Goal: Obtain resource: Download file/media

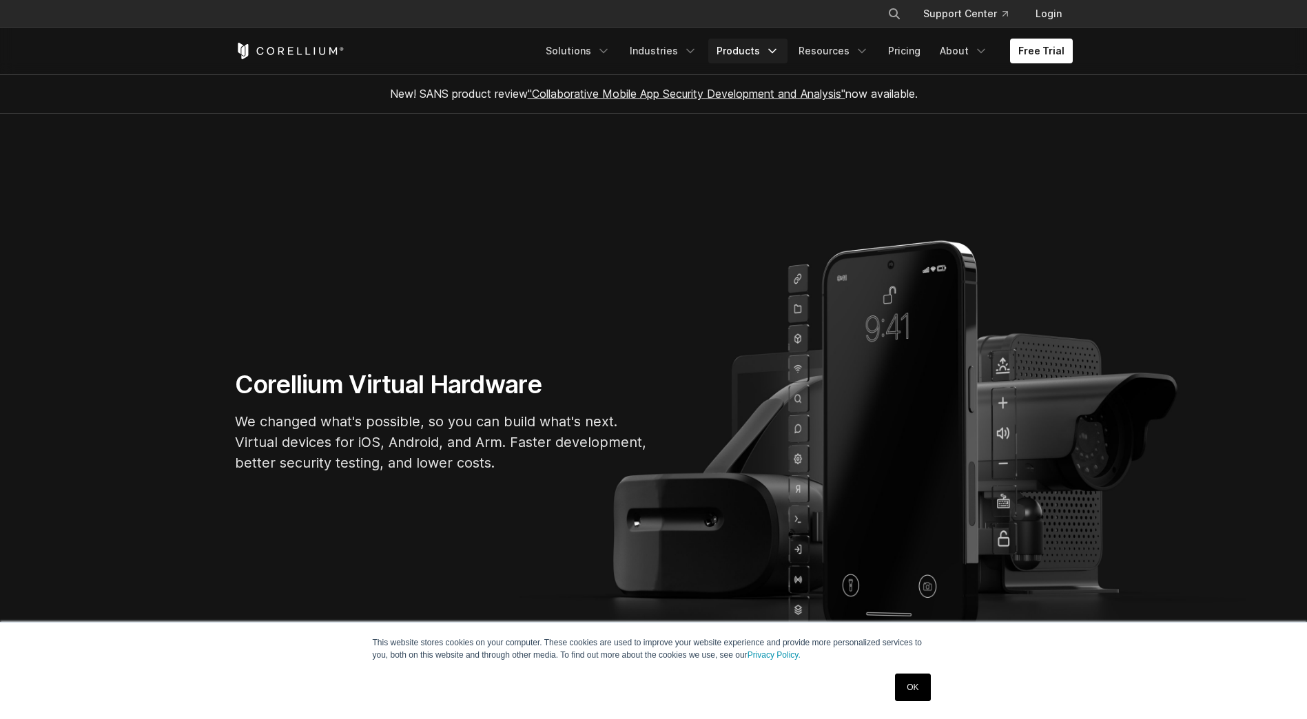
click at [769, 52] on link "Products" at bounding box center [747, 51] width 79 height 25
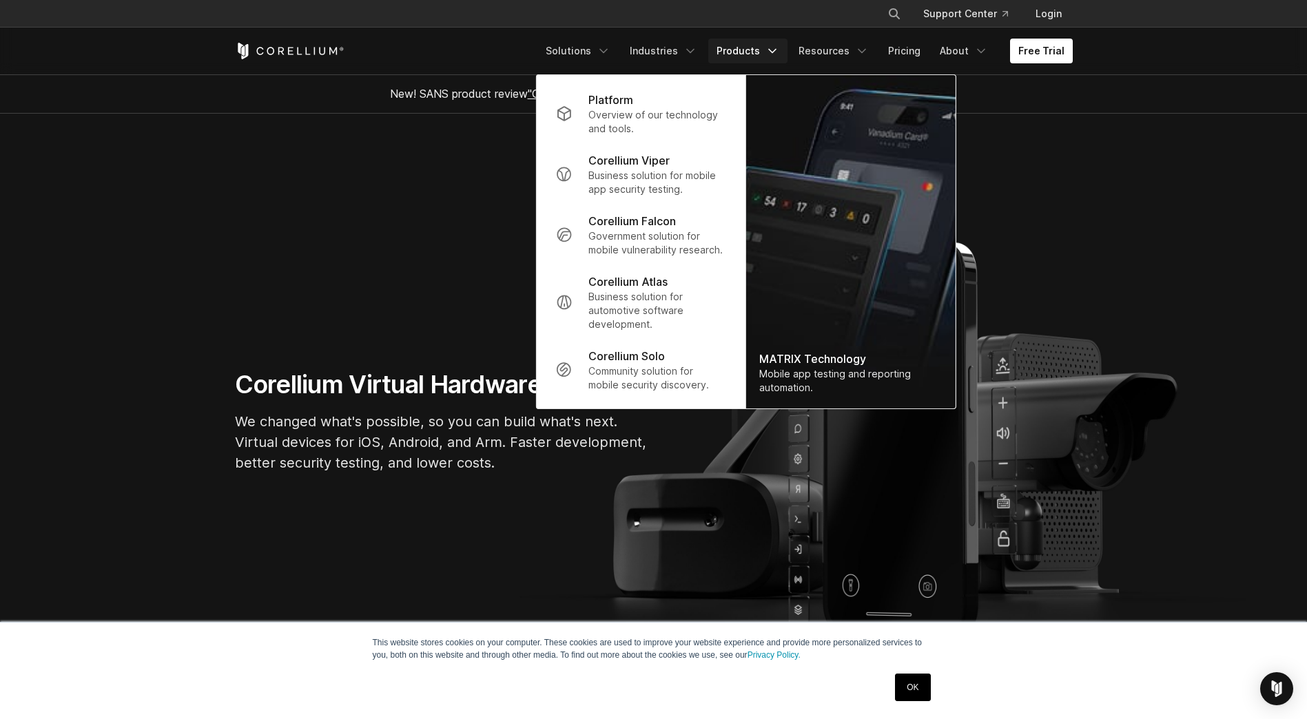
click at [451, 196] on section "Corellium Virtual Hardware We changed what's possible, so you can build what's …" at bounding box center [653, 427] width 1307 height 626
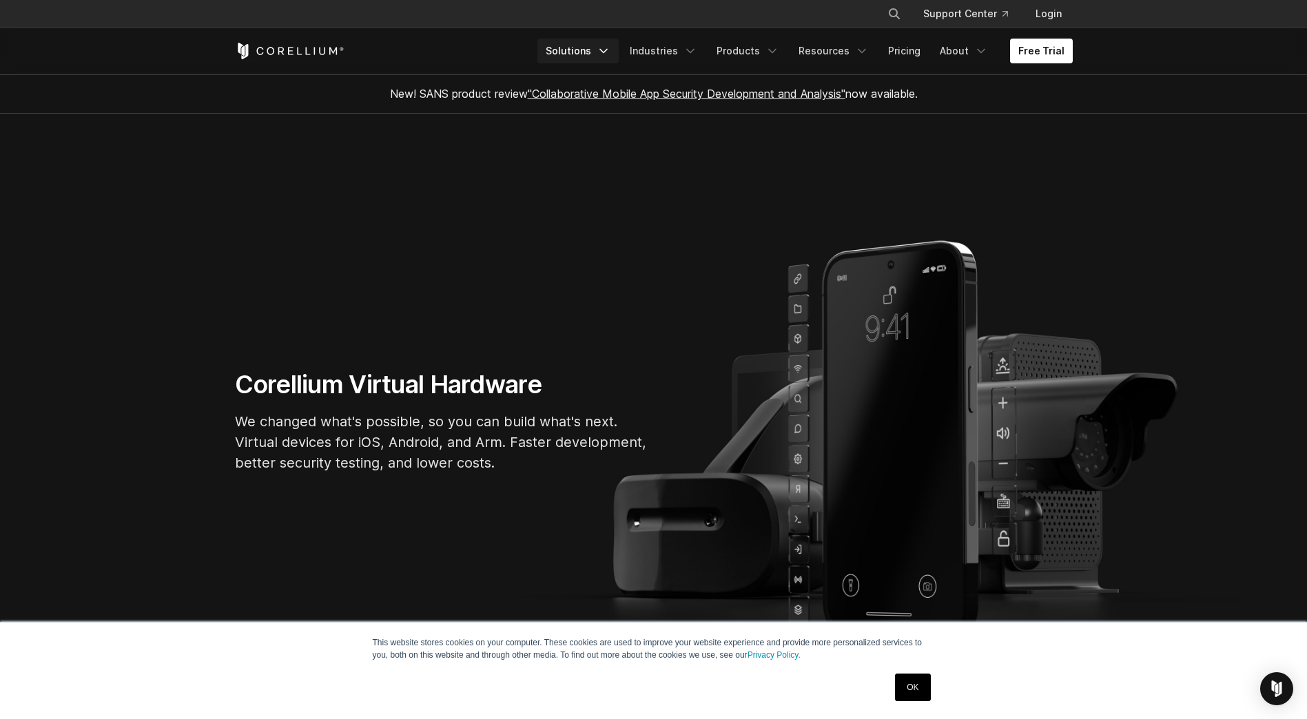
click at [606, 50] on link "Solutions" at bounding box center [578, 51] width 81 height 25
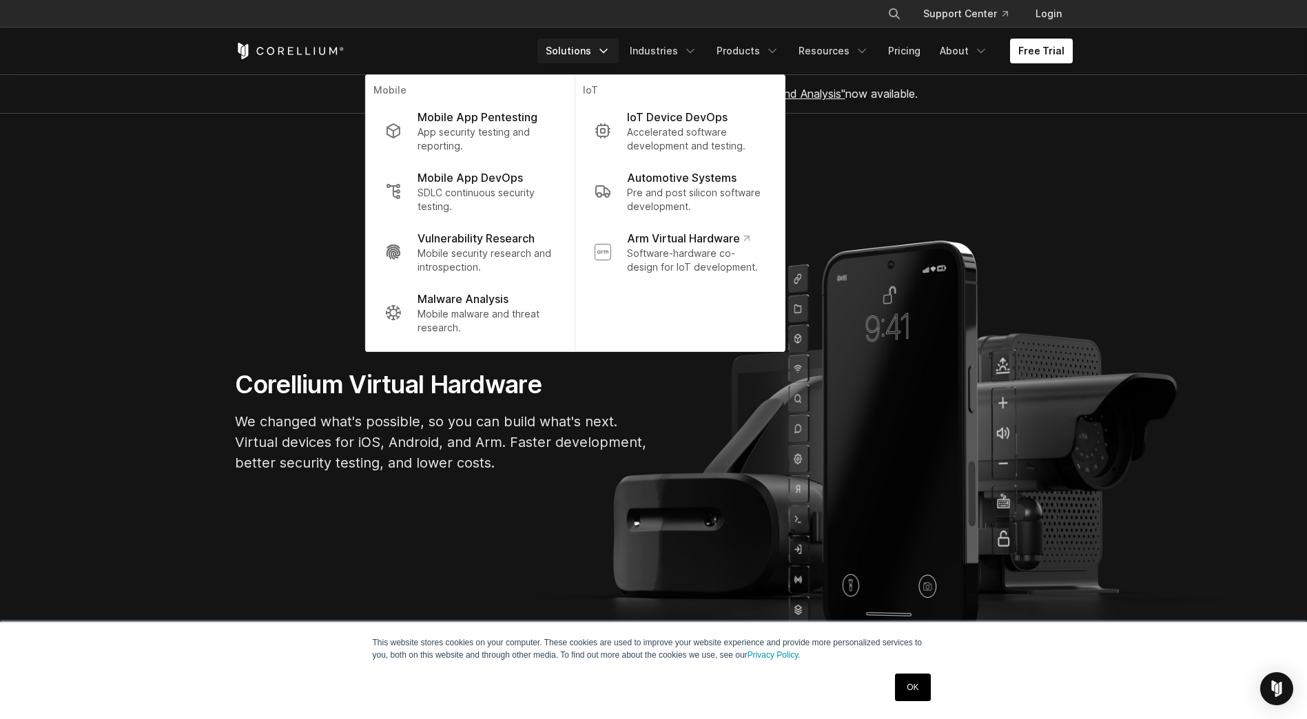
click at [897, 195] on section "Corellium Virtual Hardware We changed what's possible, so you can build what's …" at bounding box center [653, 427] width 1307 height 626
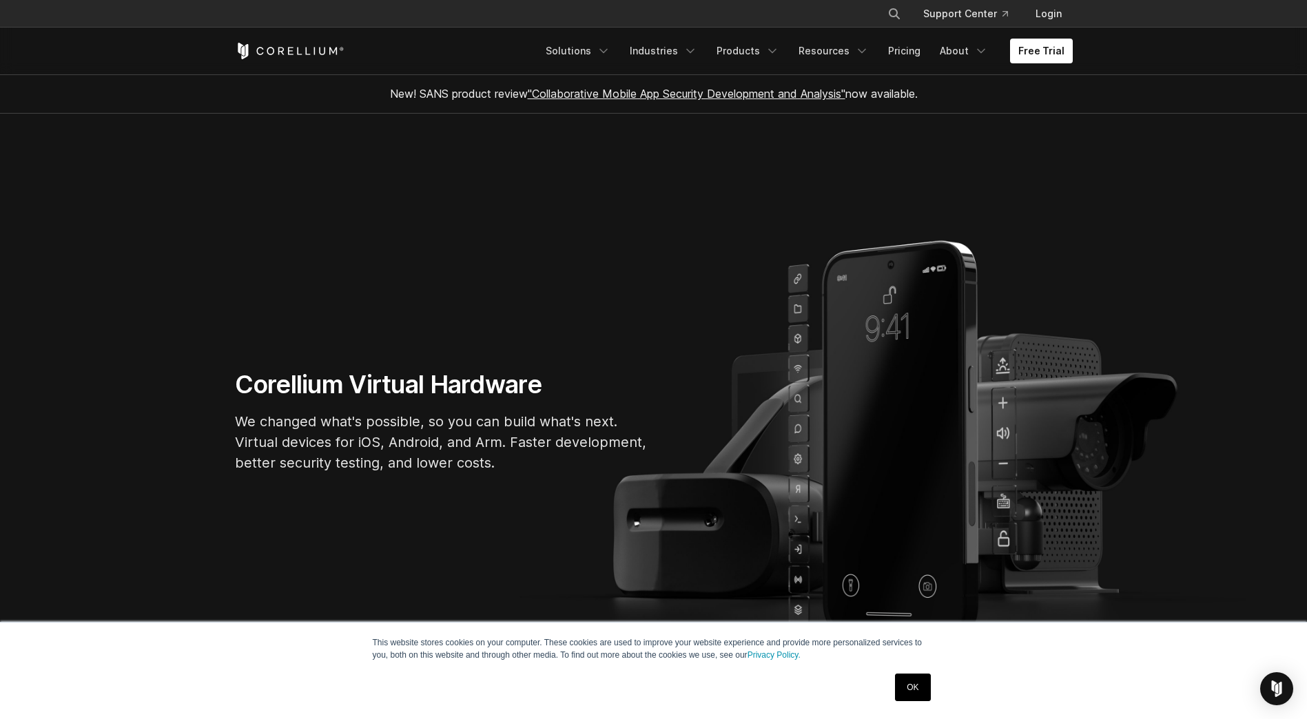
click at [1005, 399] on div "Corellium Virtual Hardware We changed what's possible, so you can build what's …" at bounding box center [654, 426] width 866 height 115
click at [938, 391] on div "Corellium Virtual Hardware We changed what's possible, so you can build what's …" at bounding box center [654, 426] width 866 height 115
click at [584, 53] on link "Solutions" at bounding box center [578, 51] width 81 height 25
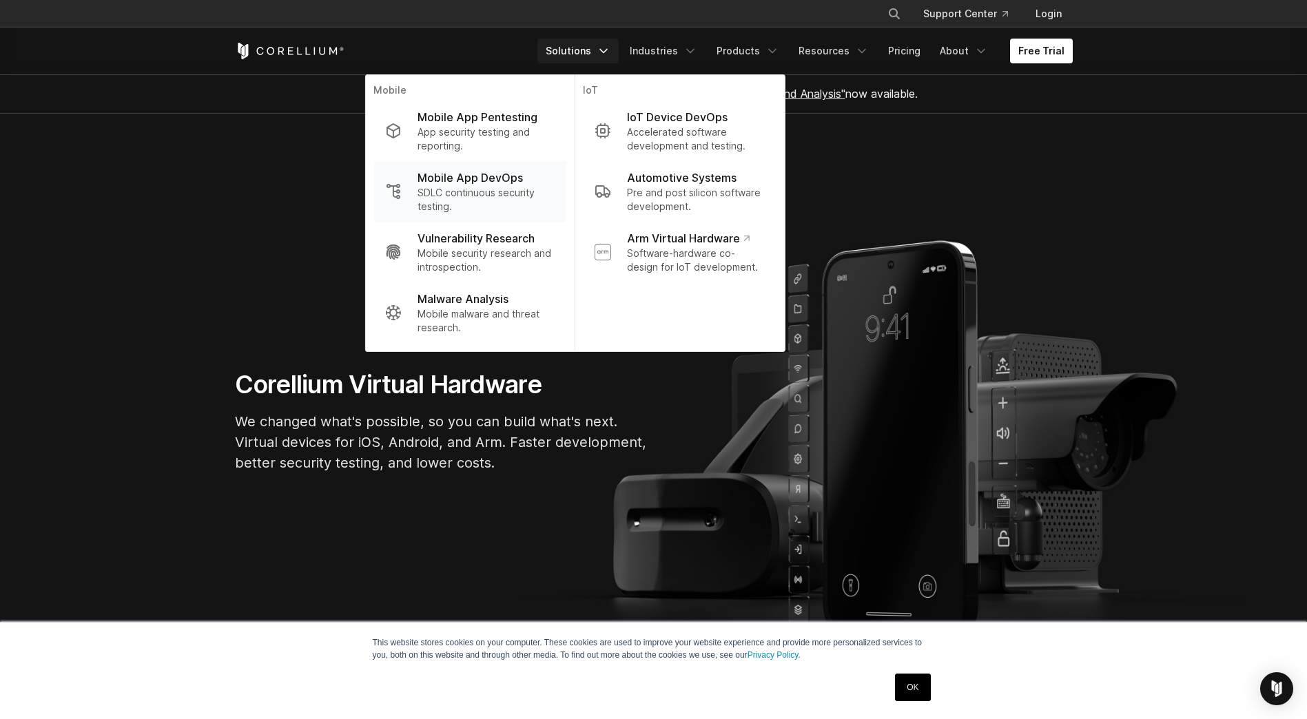
click at [482, 184] on p "Mobile App DevOps" at bounding box center [470, 178] width 105 height 17
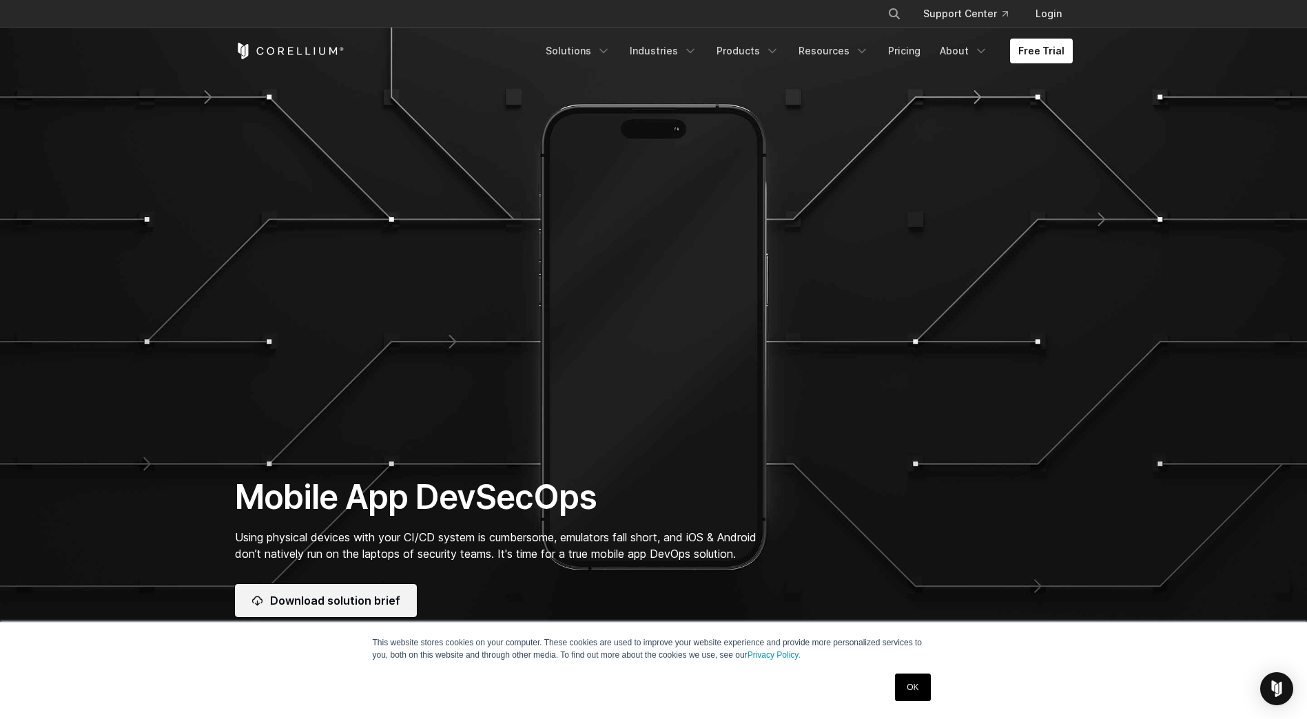
click at [343, 600] on link "Download solution brief" at bounding box center [326, 600] width 182 height 33
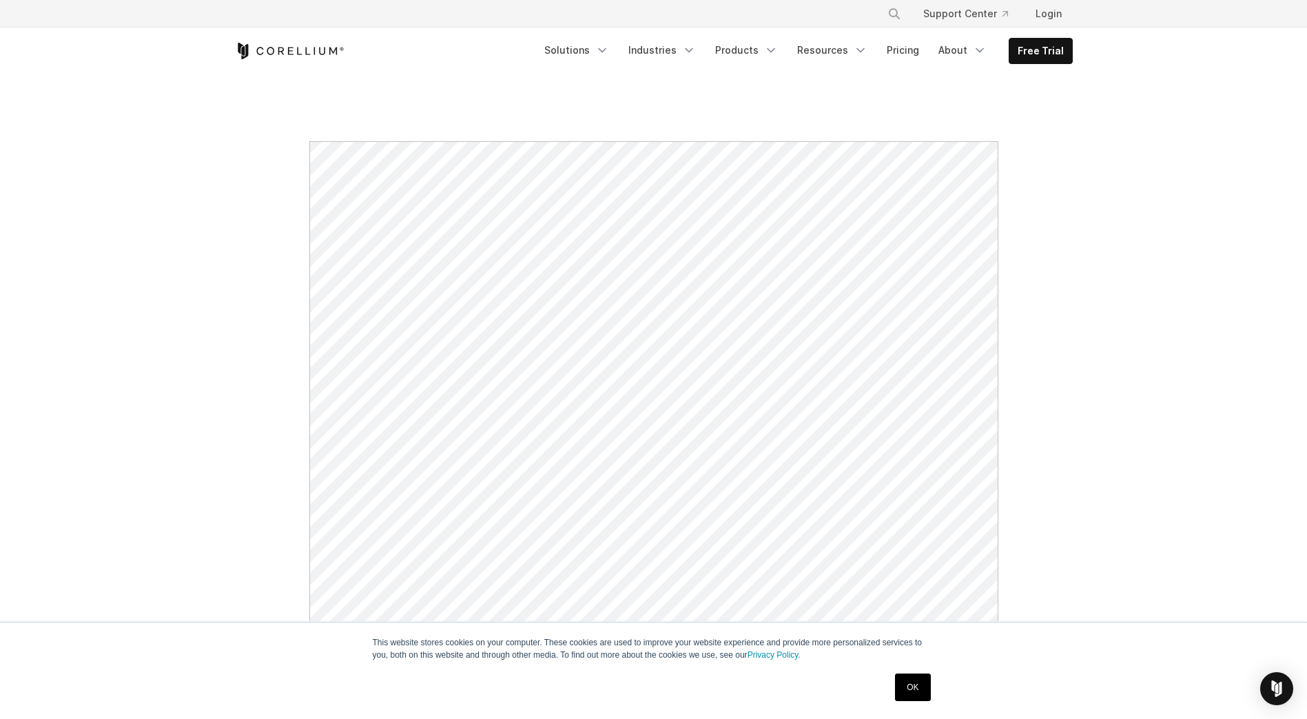
click at [928, 690] on link "OK" at bounding box center [912, 688] width 35 height 28
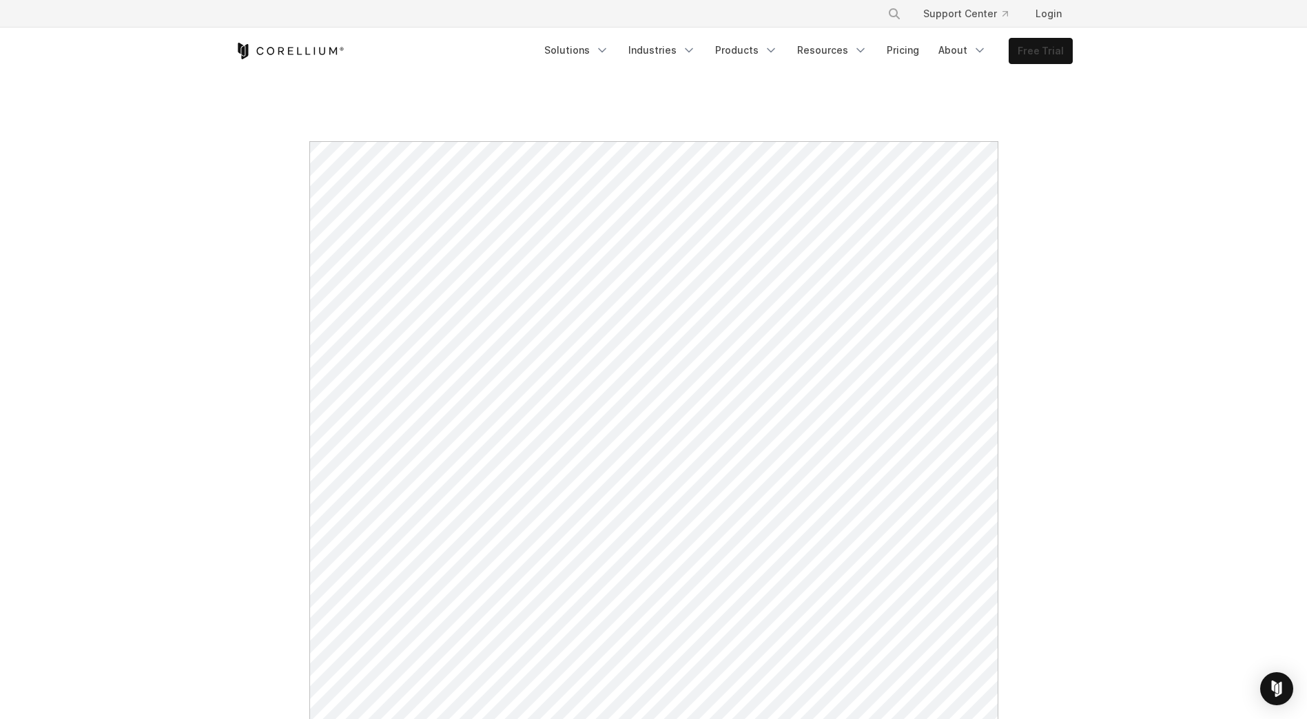
click at [1041, 53] on link "Free Trial" at bounding box center [1041, 51] width 63 height 25
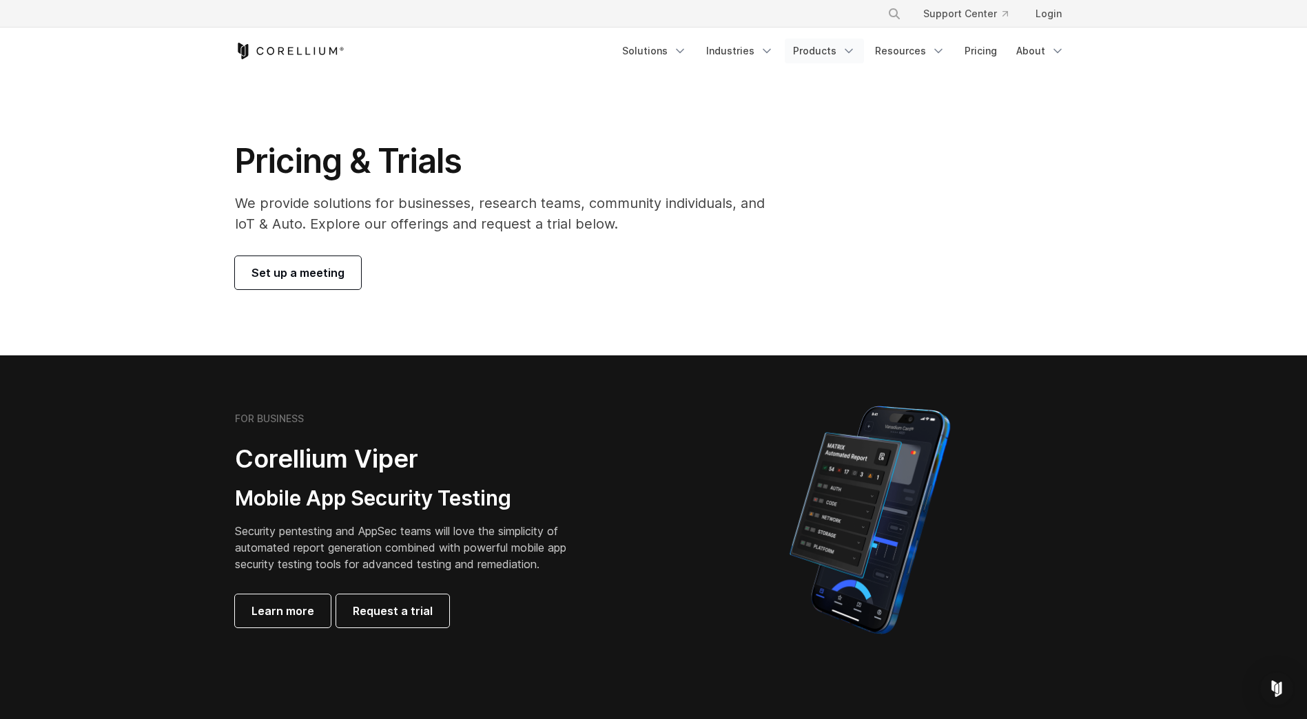
click at [841, 51] on link "Products" at bounding box center [824, 51] width 79 height 25
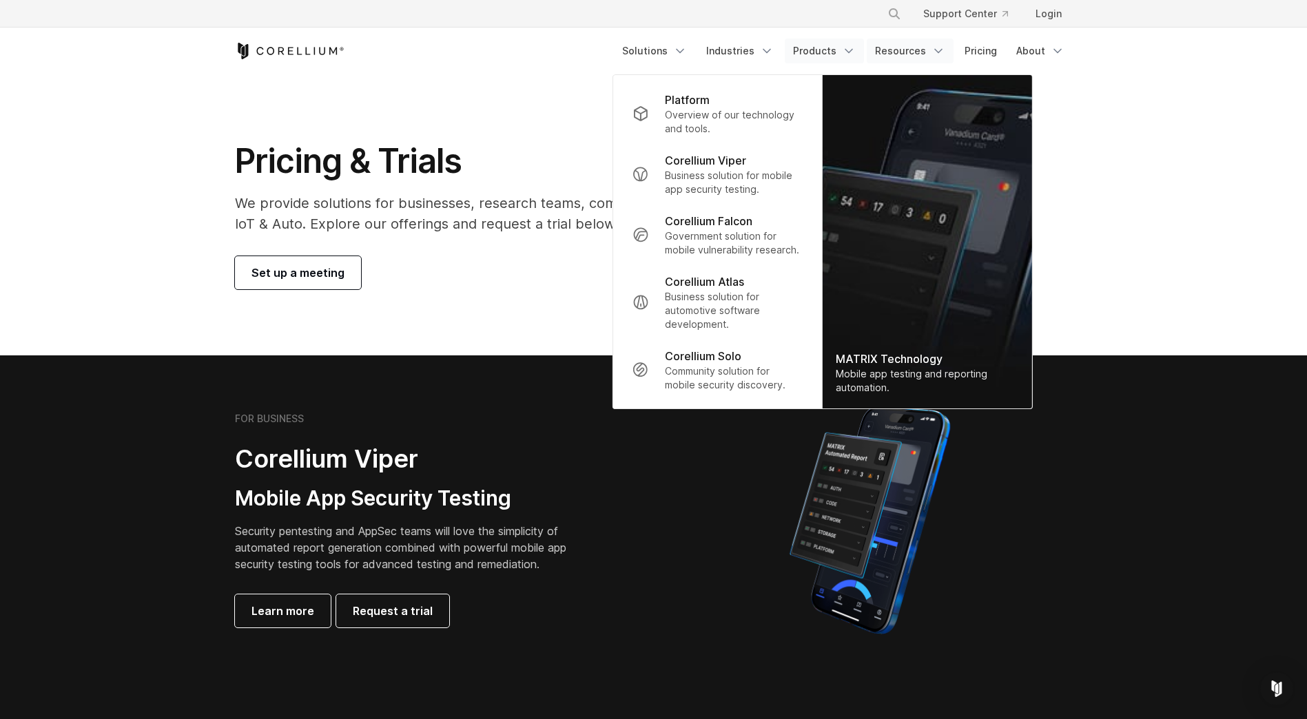
click at [921, 47] on link "Resources" at bounding box center [910, 51] width 87 height 25
